Goal: Answer question/provide support

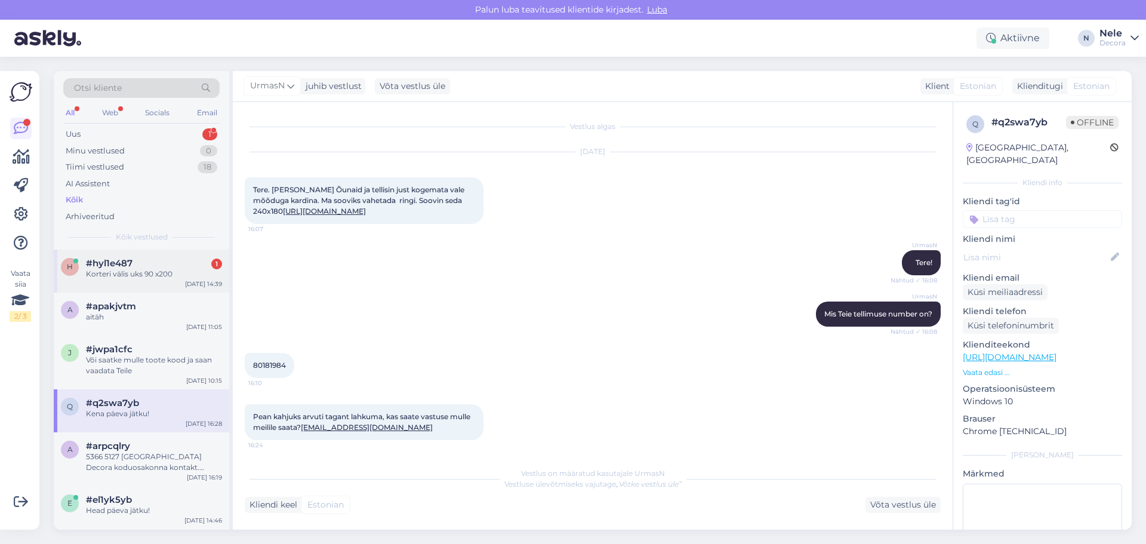
click at [112, 267] on span "#hyl1e487" at bounding box center [109, 263] width 47 height 11
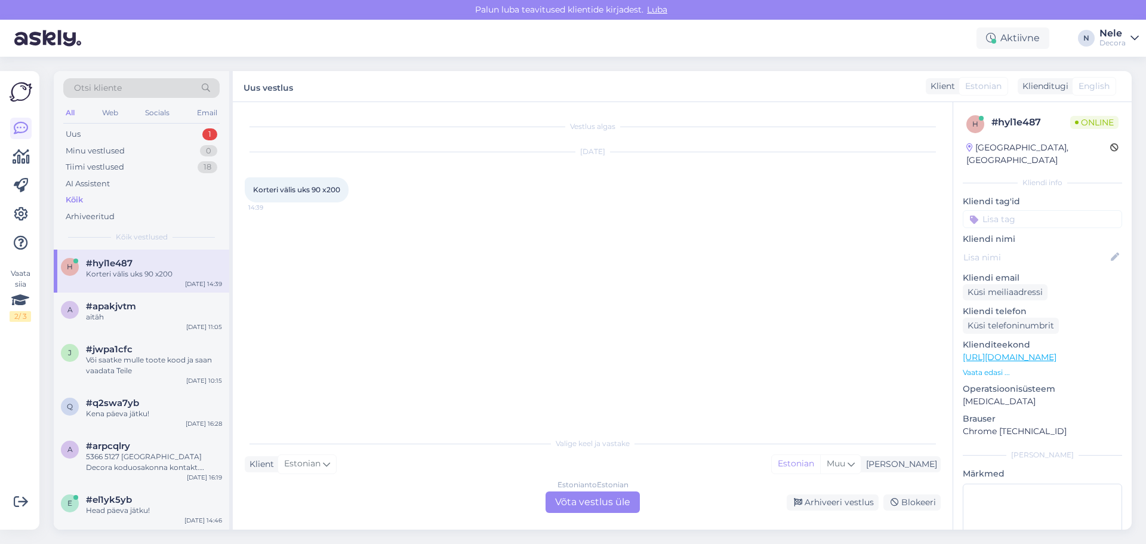
click at [623, 497] on div "Estonian to Estonian Võta vestlus üle" at bounding box center [593, 501] width 94 height 21
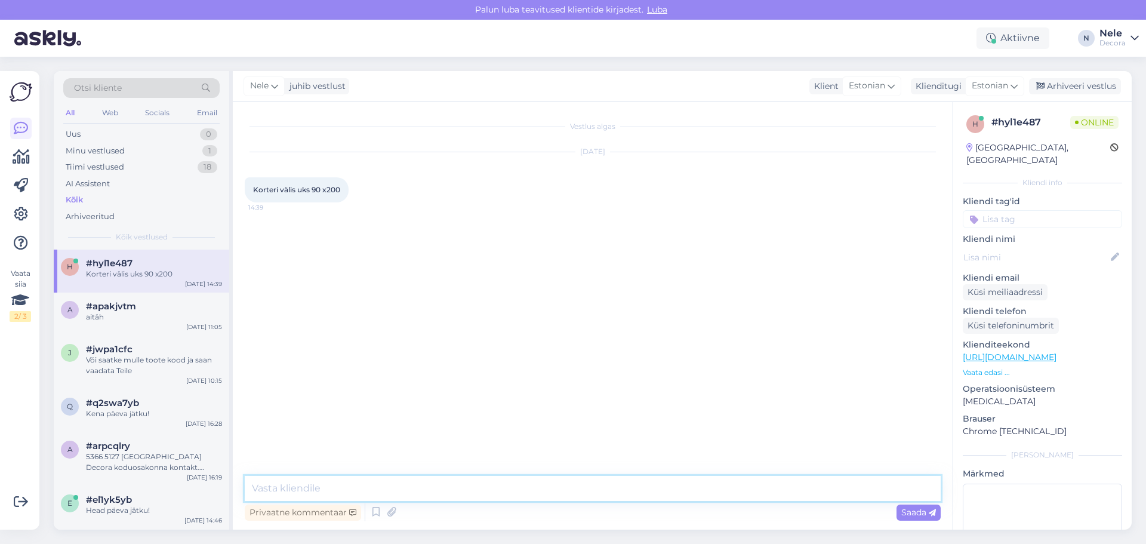
click at [282, 491] on textarea at bounding box center [593, 488] width 696 height 25
type textarea "Tere"
click at [293, 491] on textarea at bounding box center [593, 488] width 696 height 25
paste textarea "5382 9119"
type textarea "Soovitan suhelda otse osakonna spetsialistidega Telefon [PHONE_NUMBER]"
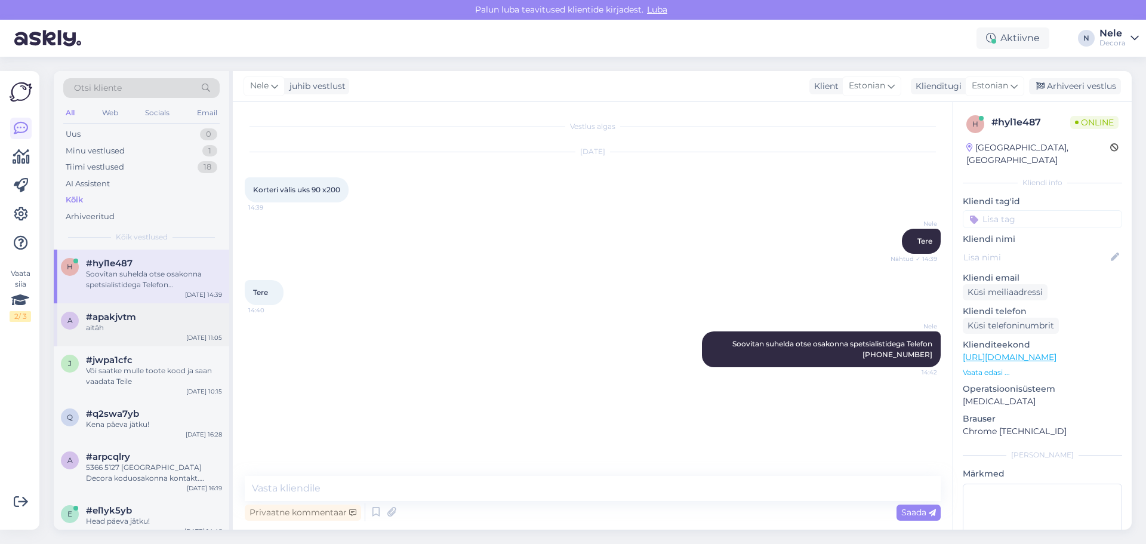
click at [136, 318] on div "#apakjvtm" at bounding box center [154, 317] width 136 height 11
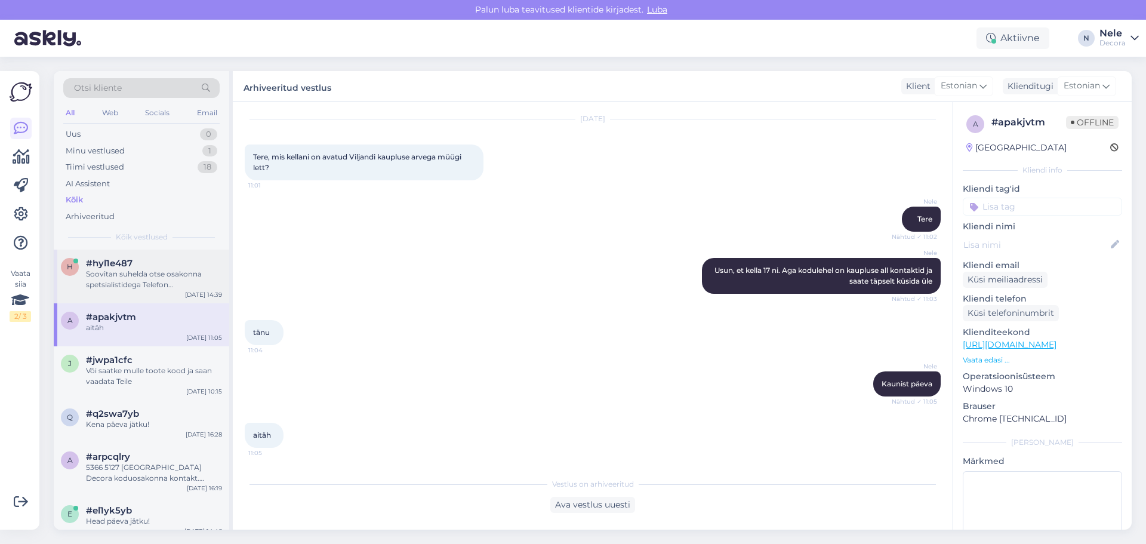
click at [161, 272] on div "Soovitan suhelda otse osakonna spetsialistidega Telefon [PHONE_NUMBER]" at bounding box center [154, 279] width 136 height 21
